Goal: Navigation & Orientation: Find specific page/section

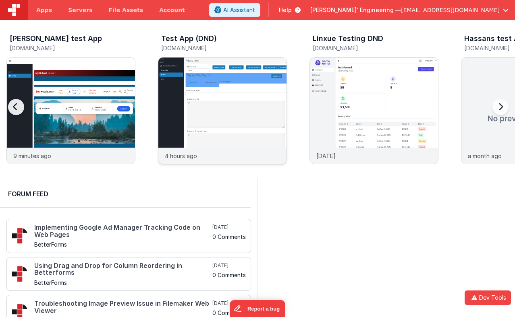
click at [232, 104] on img at bounding box center [222, 122] width 128 height 128
click at [216, 119] on img at bounding box center [222, 122] width 128 height 128
click at [208, 75] on img at bounding box center [222, 122] width 128 height 128
click at [229, 106] on img at bounding box center [222, 122] width 128 height 128
